Goal: Transaction & Acquisition: Obtain resource

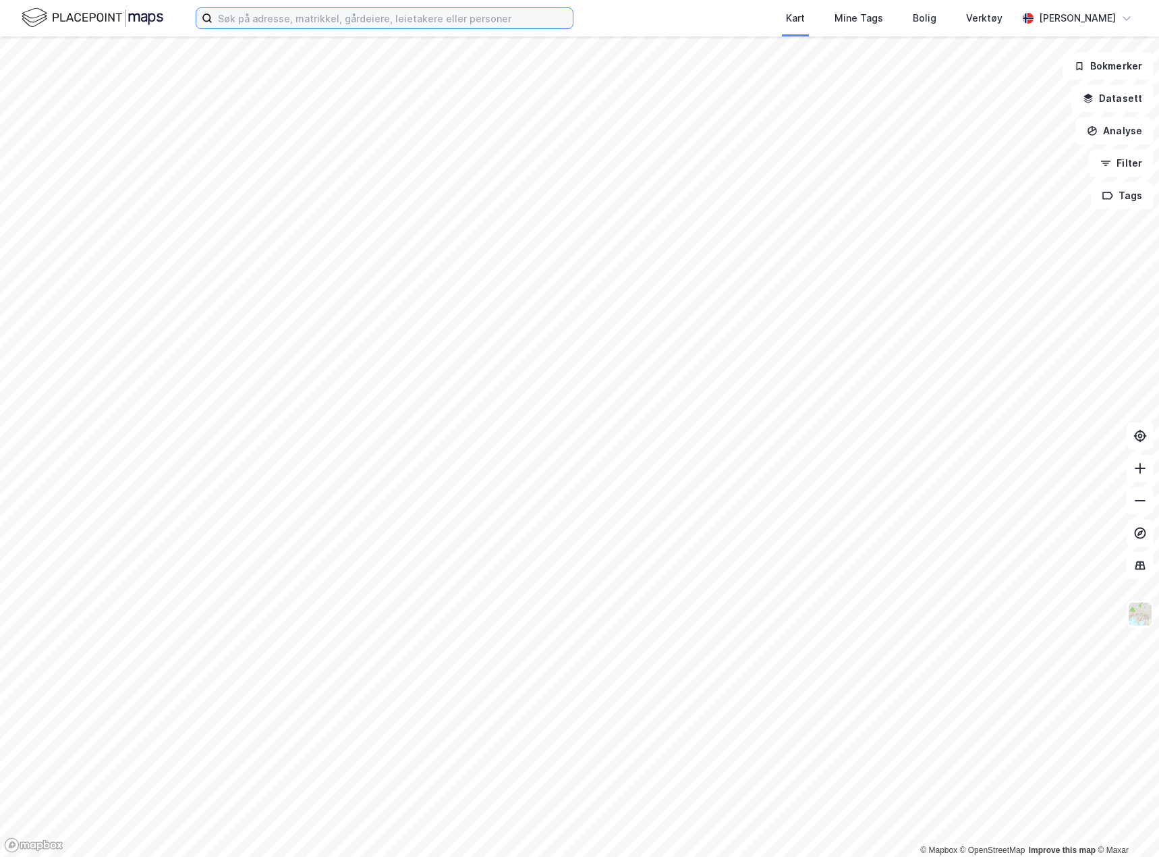
click at [257, 27] on input at bounding box center [392, 18] width 360 height 20
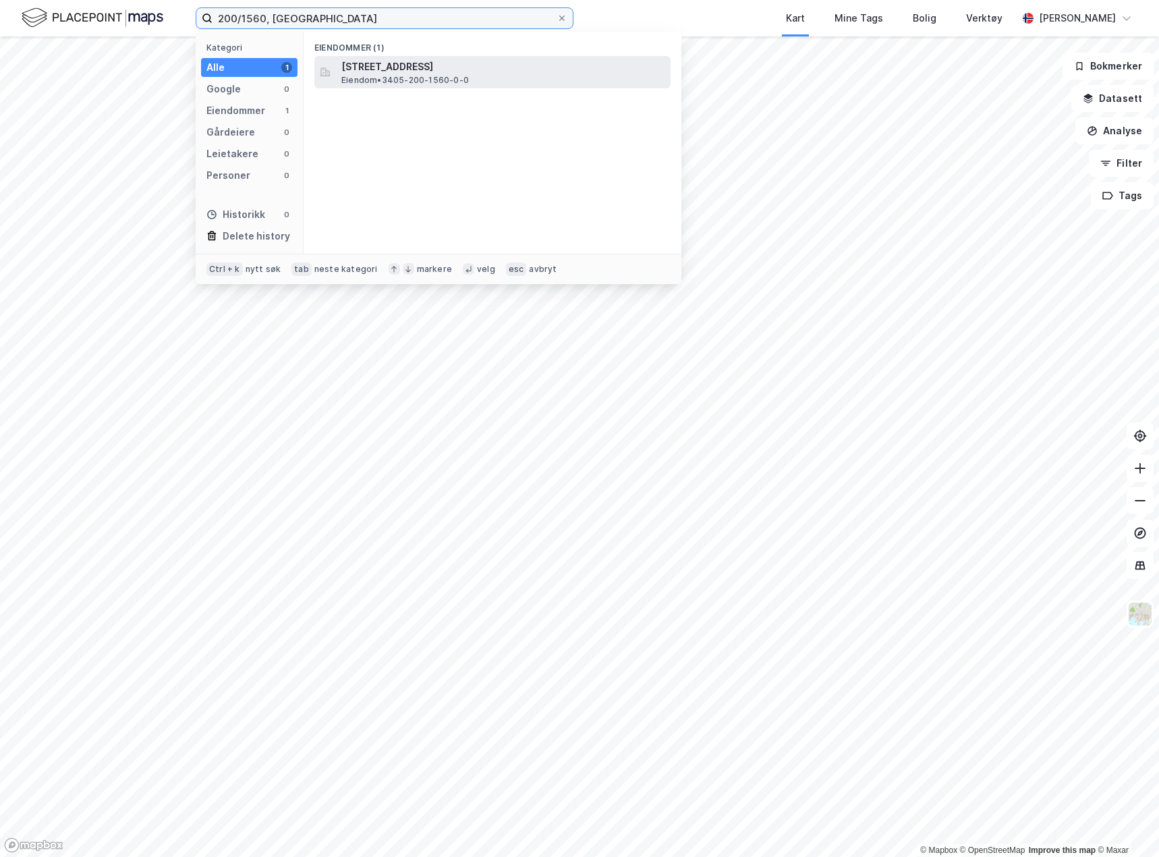
type input "200/1560, [GEOGRAPHIC_DATA]"
click at [365, 67] on span "[STREET_ADDRESS]" at bounding box center [503, 67] width 324 height 16
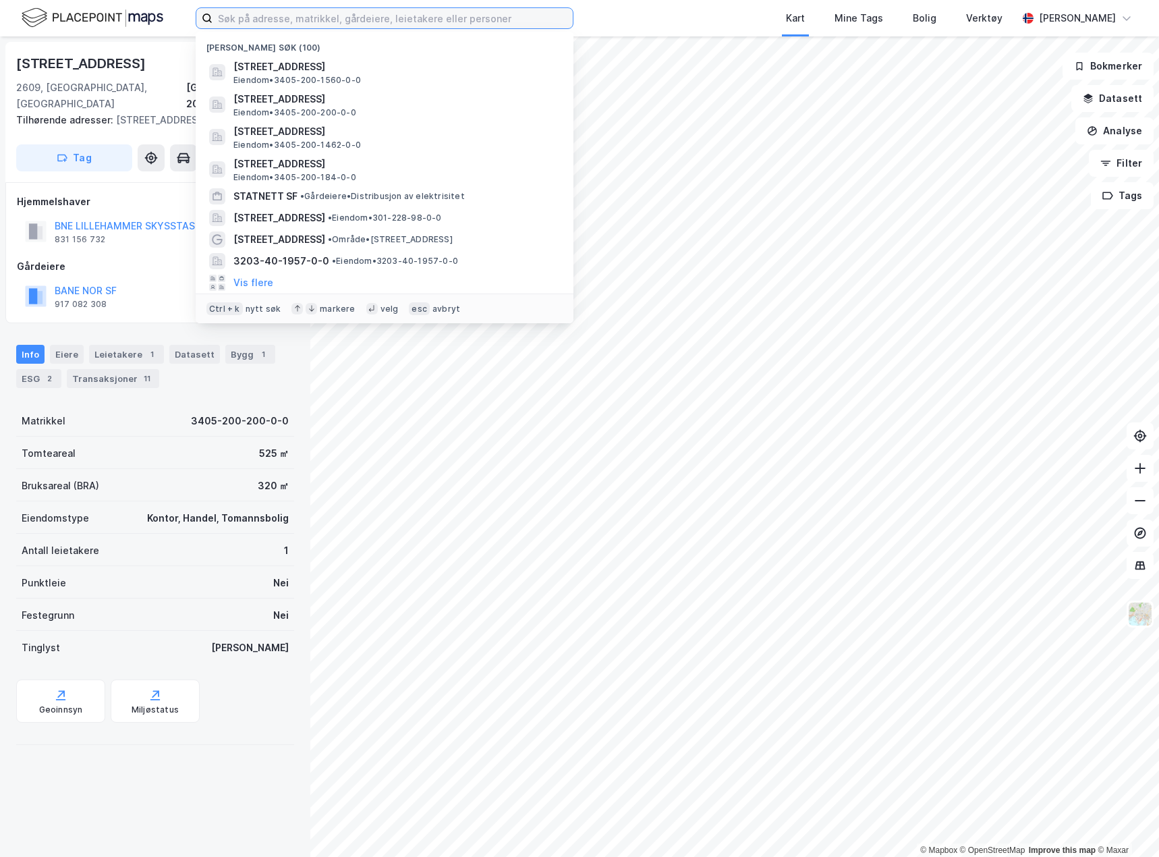
click at [388, 19] on input at bounding box center [392, 18] width 360 height 20
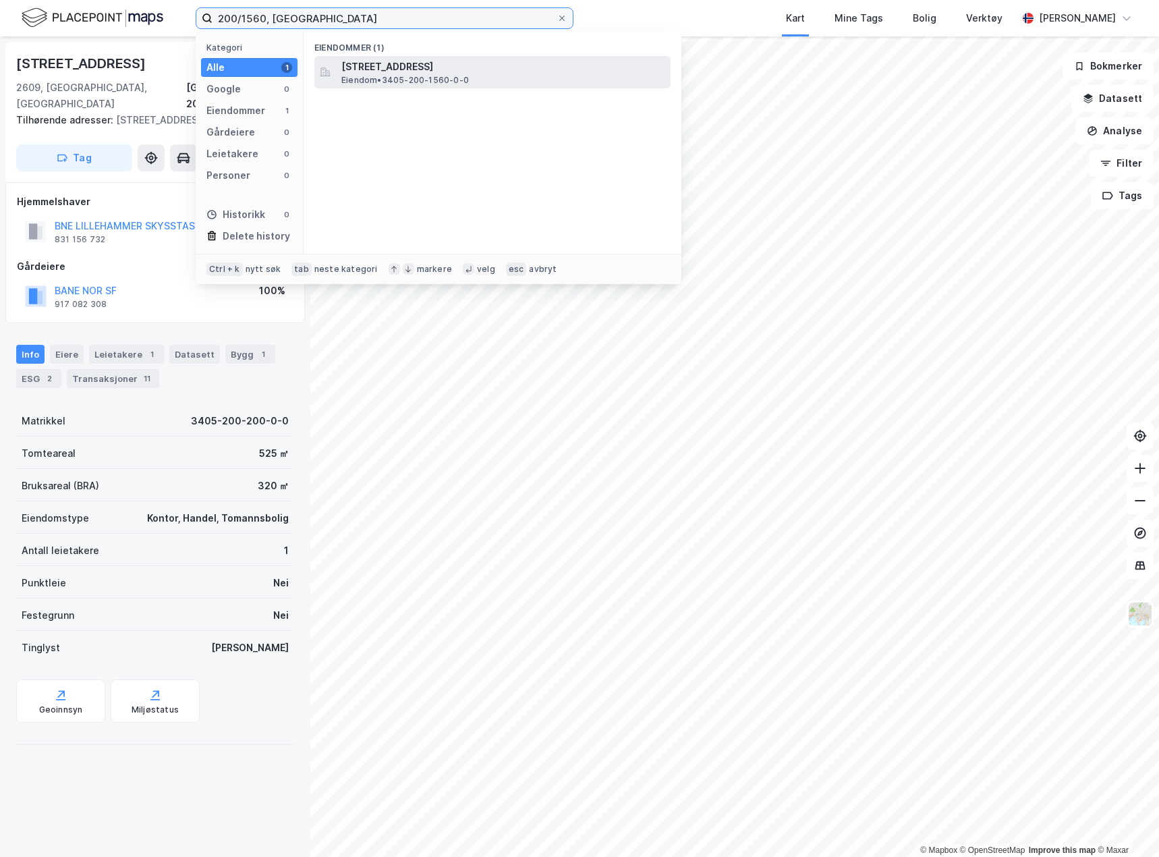
type input "200/1560, [GEOGRAPHIC_DATA]"
click at [380, 80] on span "Eiendom • 3405-200-1560-0-0" at bounding box center [404, 80] width 127 height 11
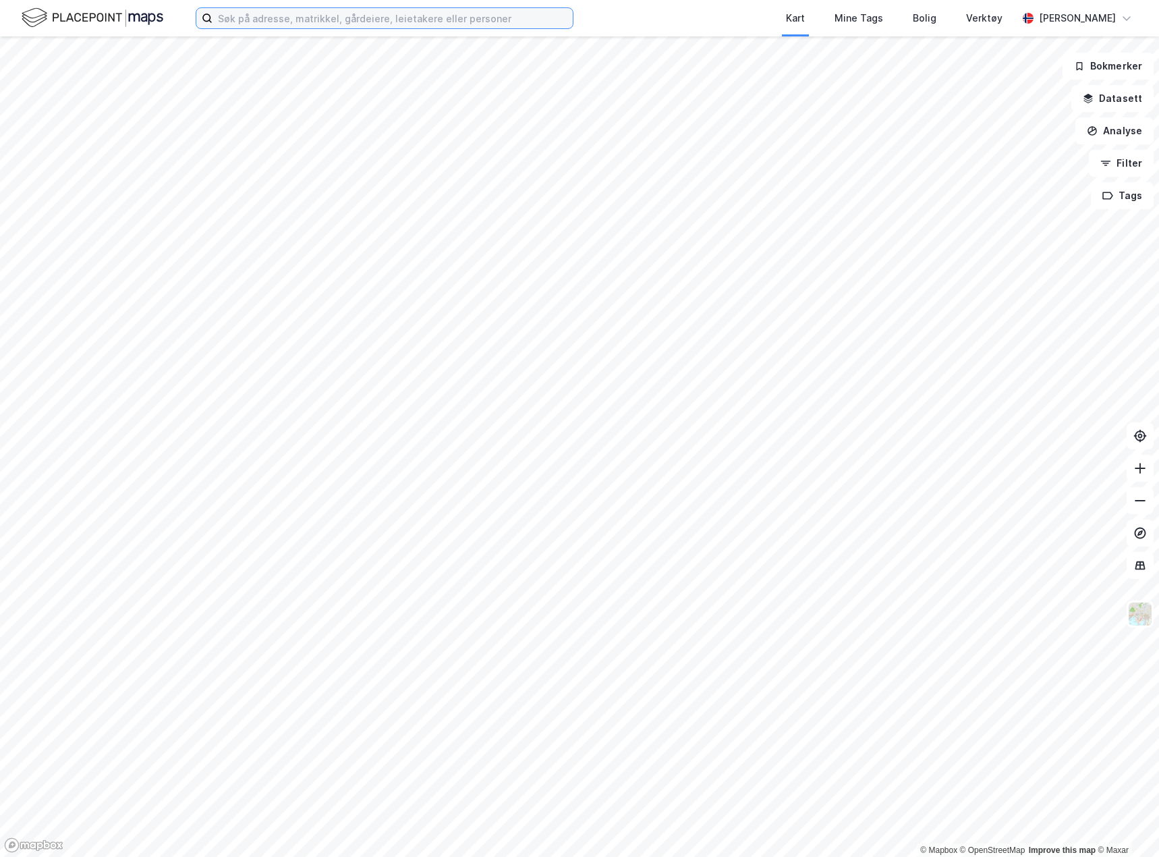
click at [261, 22] on input at bounding box center [392, 18] width 360 height 20
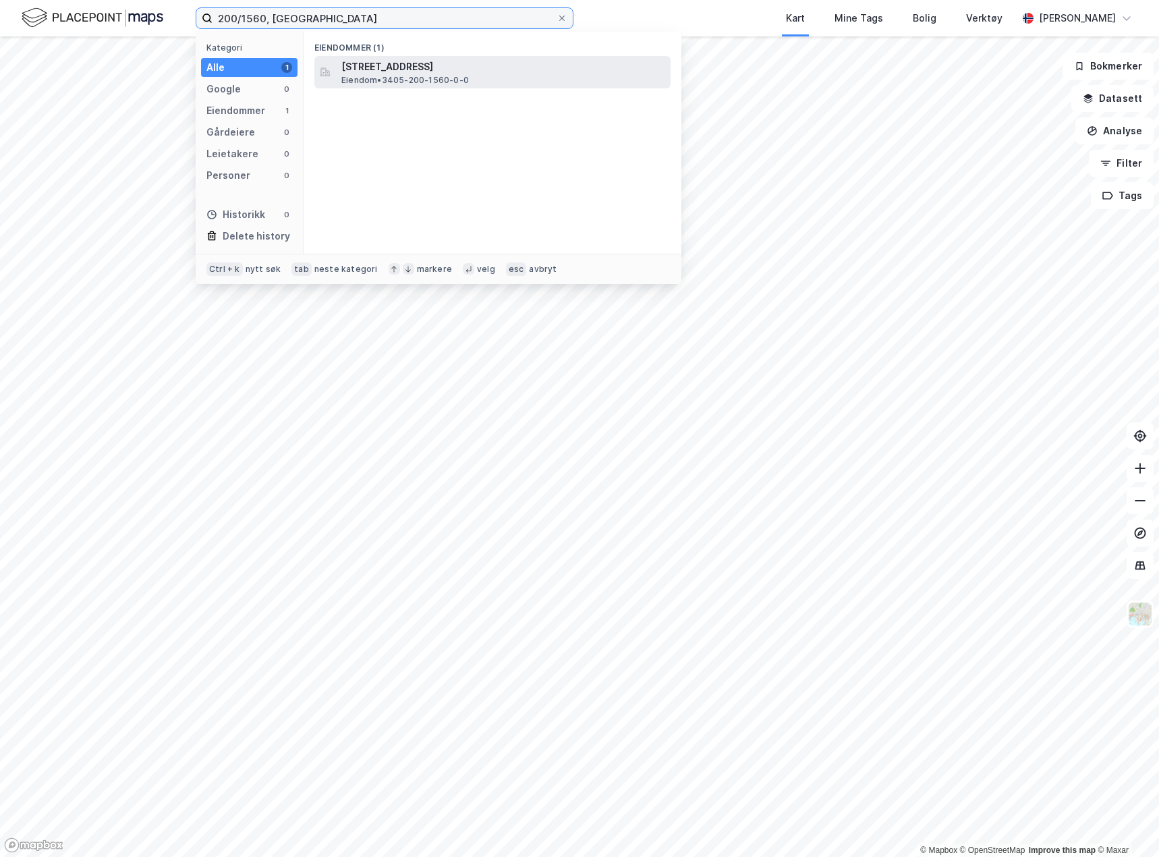
type input "200/1560, [GEOGRAPHIC_DATA]"
click at [405, 78] on span "Eiendom • 3405-200-1560-0-0" at bounding box center [404, 80] width 127 height 11
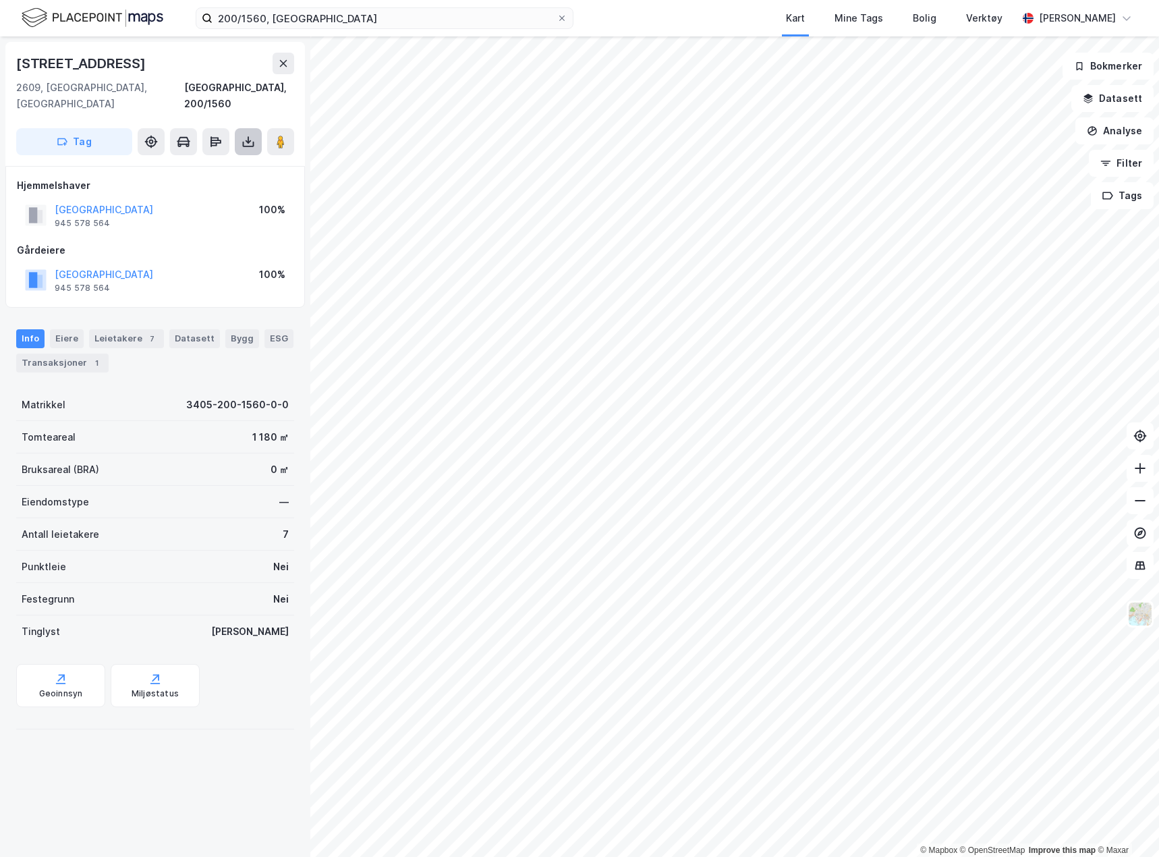
click at [250, 135] on icon at bounding box center [248, 141] width 13 height 13
click at [221, 163] on div "Last ned grunnbok" at bounding box center [181, 168] width 78 height 11
